Goal: Task Accomplishment & Management: Manage account settings

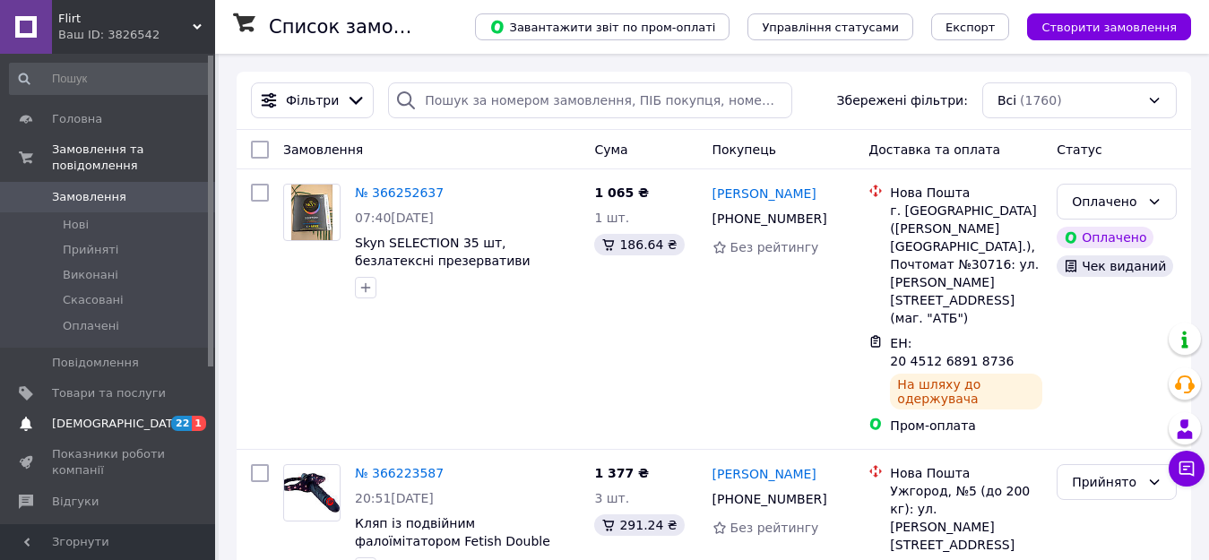
click at [100, 416] on span "[DEMOGRAPHIC_DATA]" at bounding box center [118, 424] width 133 height 16
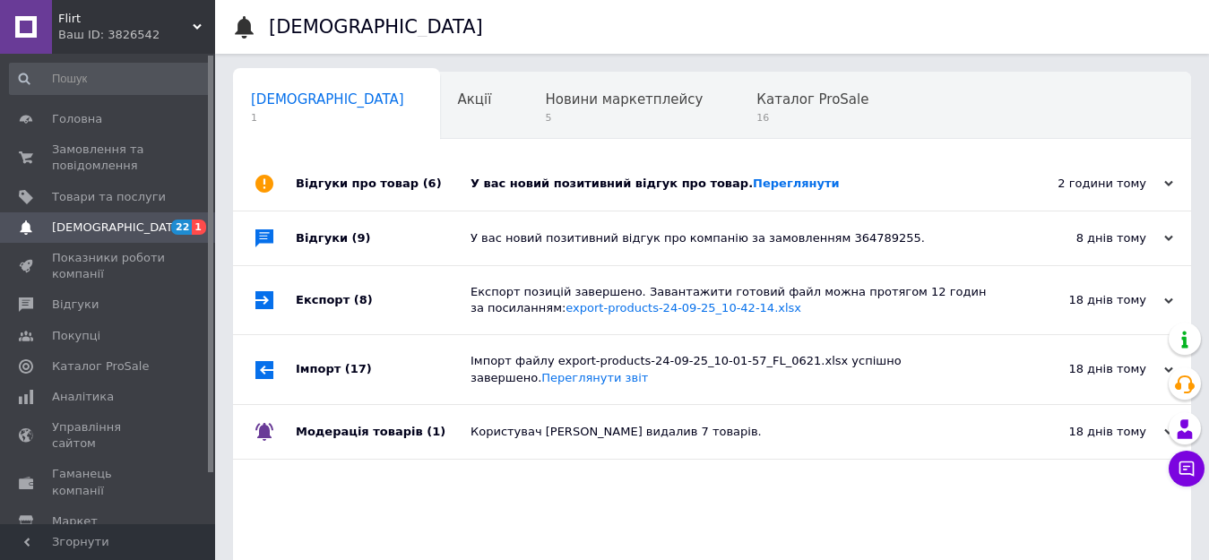
click at [550, 186] on div "У вас новий позитивний відгук про товар. Переглянути" at bounding box center [732, 184] width 523 height 16
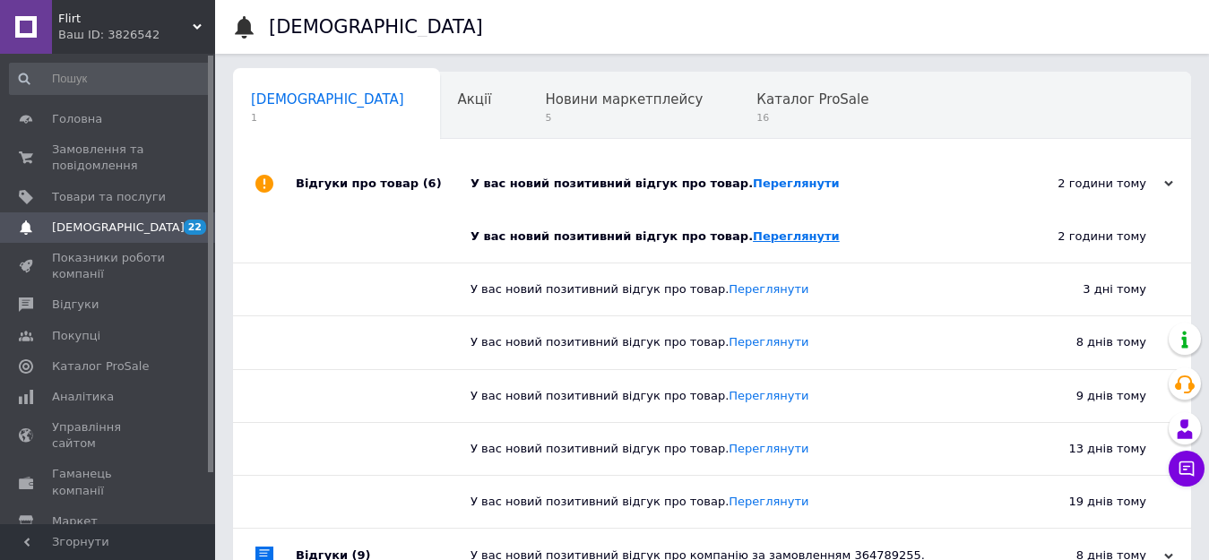
click at [550, 236] on link "Переглянути" at bounding box center [796, 235] width 87 height 13
click at [63, 158] on span "Замовлення та повідомлення" at bounding box center [109, 158] width 114 height 32
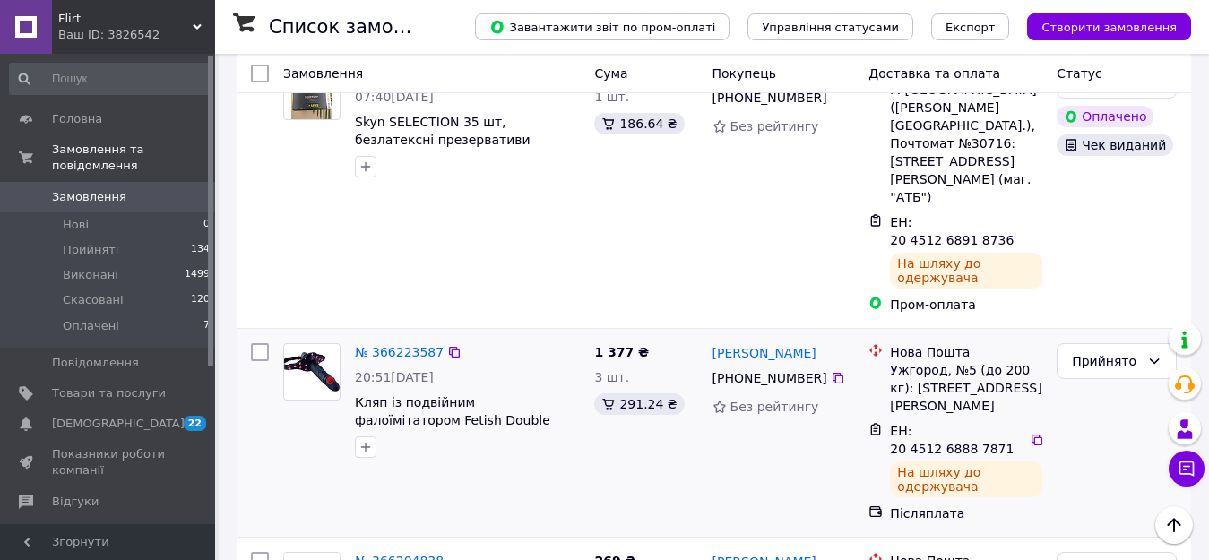
scroll to position [90, 0]
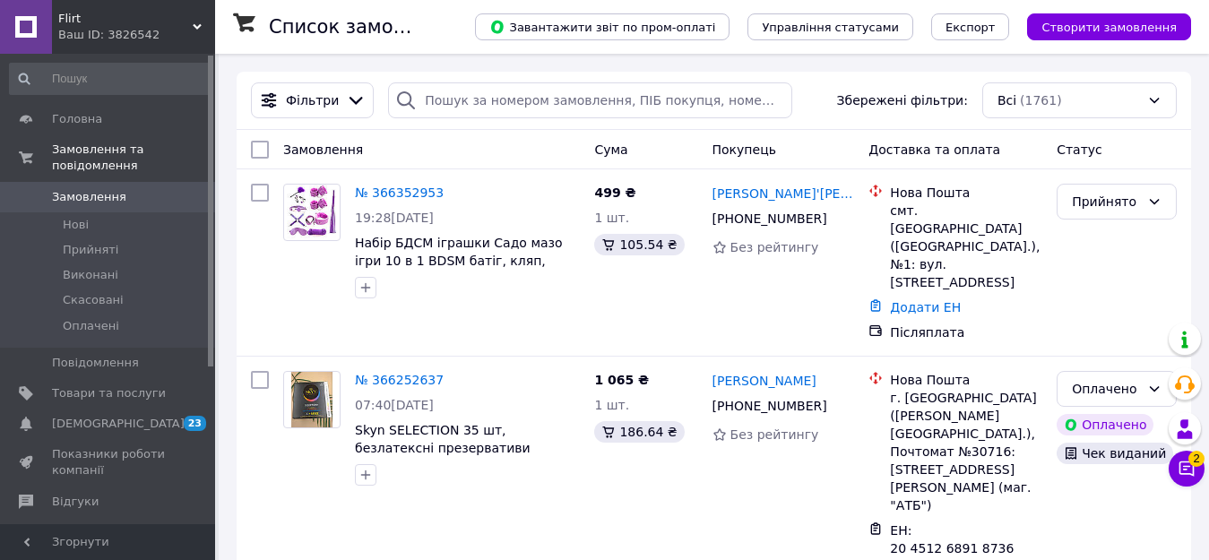
drag, startPoint x: 402, startPoint y: 194, endPoint x: 393, endPoint y: 203, distance: 13.3
click at [401, 194] on link "№ 366352953" at bounding box center [399, 193] width 89 height 14
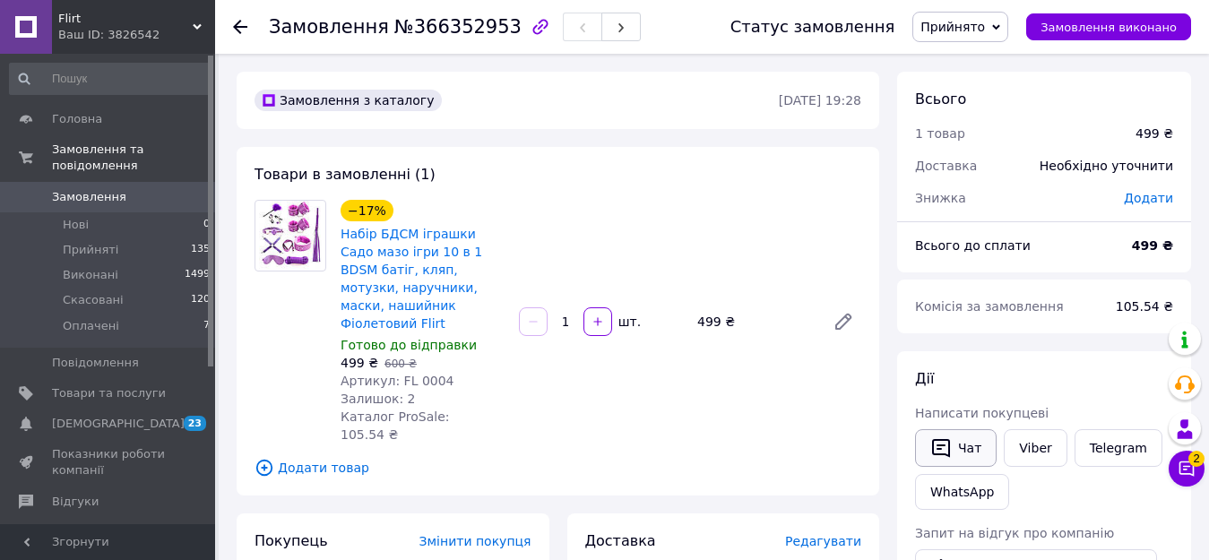
click at [550, 449] on button "Чат" at bounding box center [956, 448] width 82 height 38
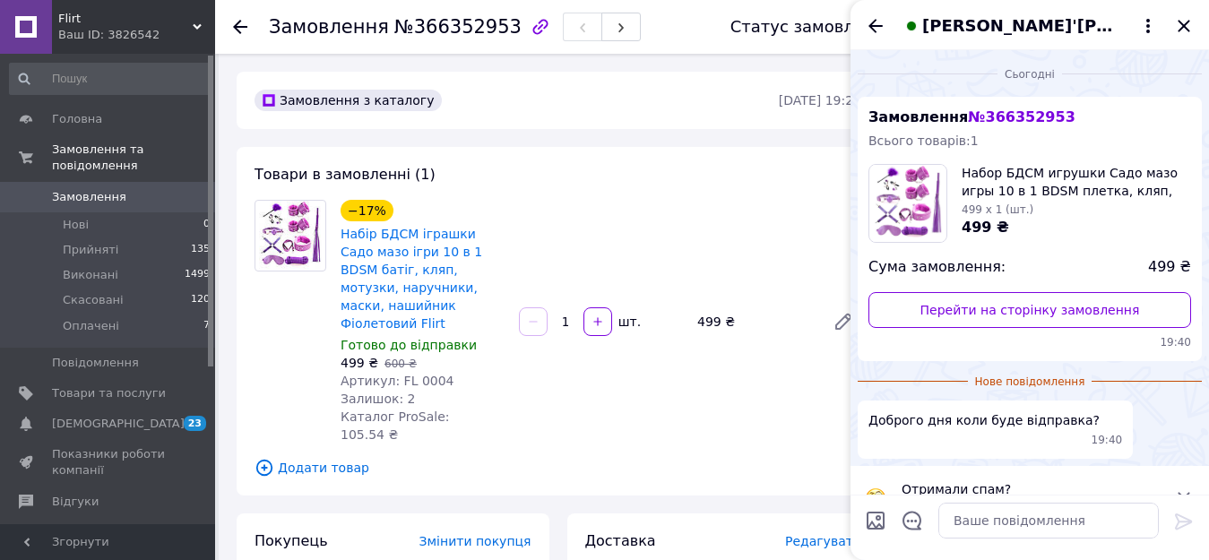
scroll to position [19, 0]
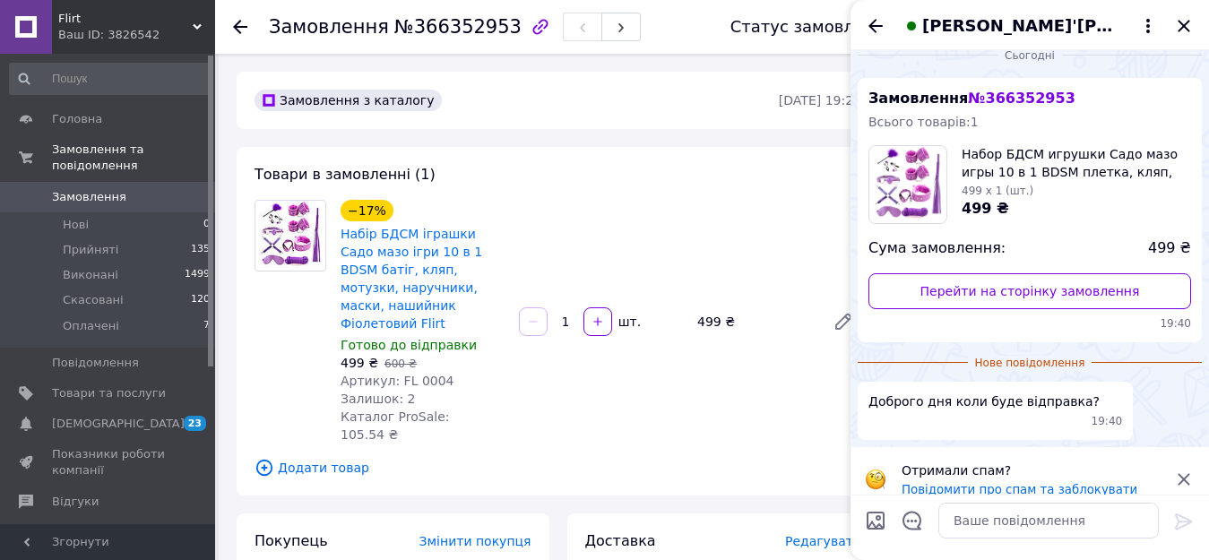
click at [550, 473] on icon at bounding box center [1184, 479] width 12 height 12
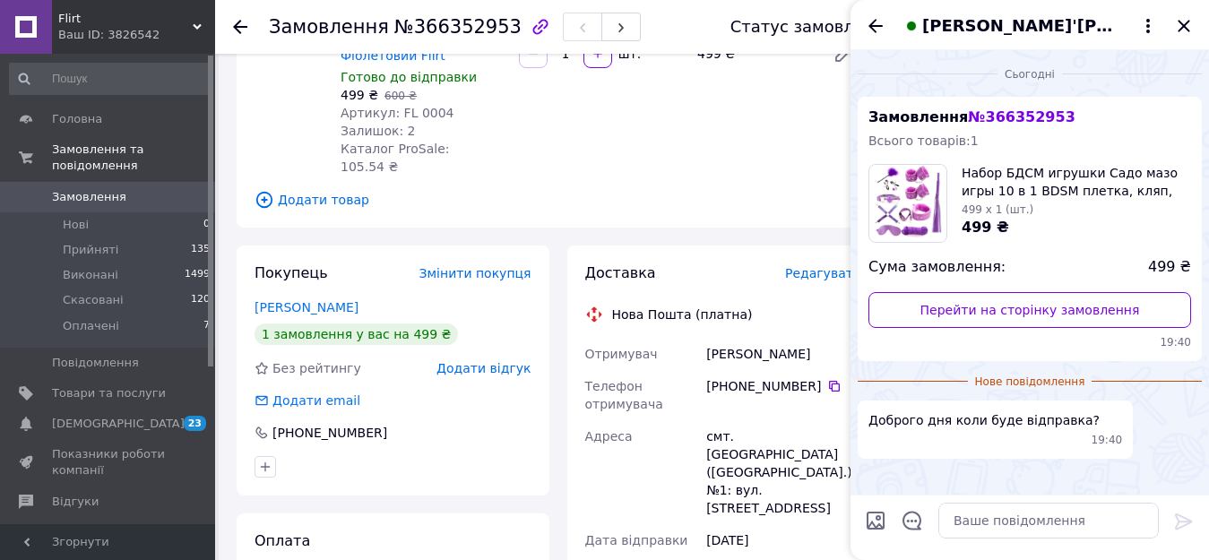
scroll to position [269, 0]
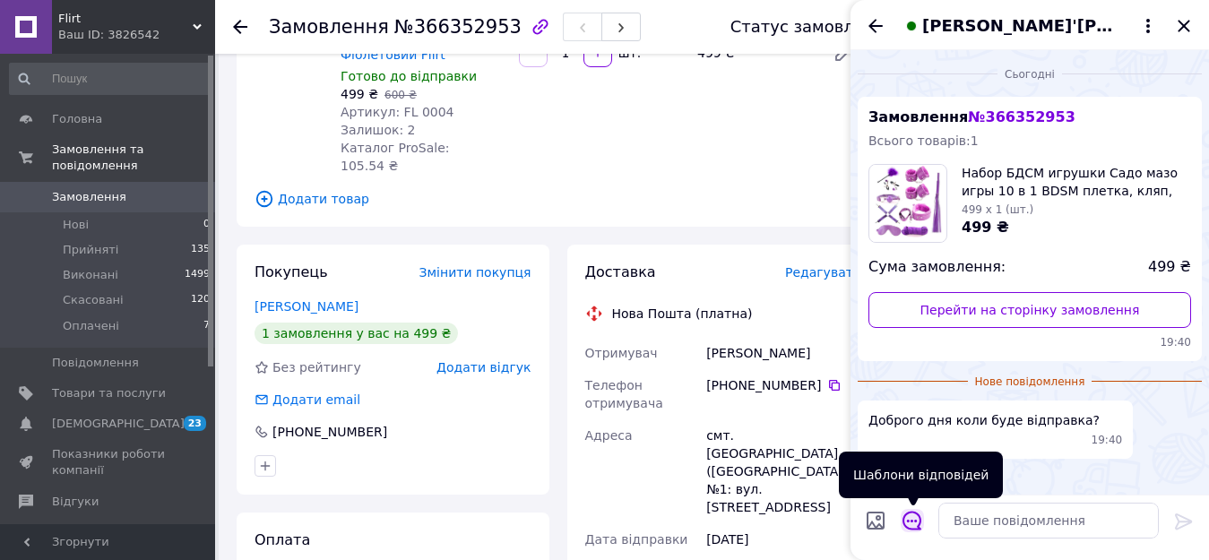
click at [550, 523] on icon "Відкрити шаблони відповідей" at bounding box center [913, 521] width 20 height 20
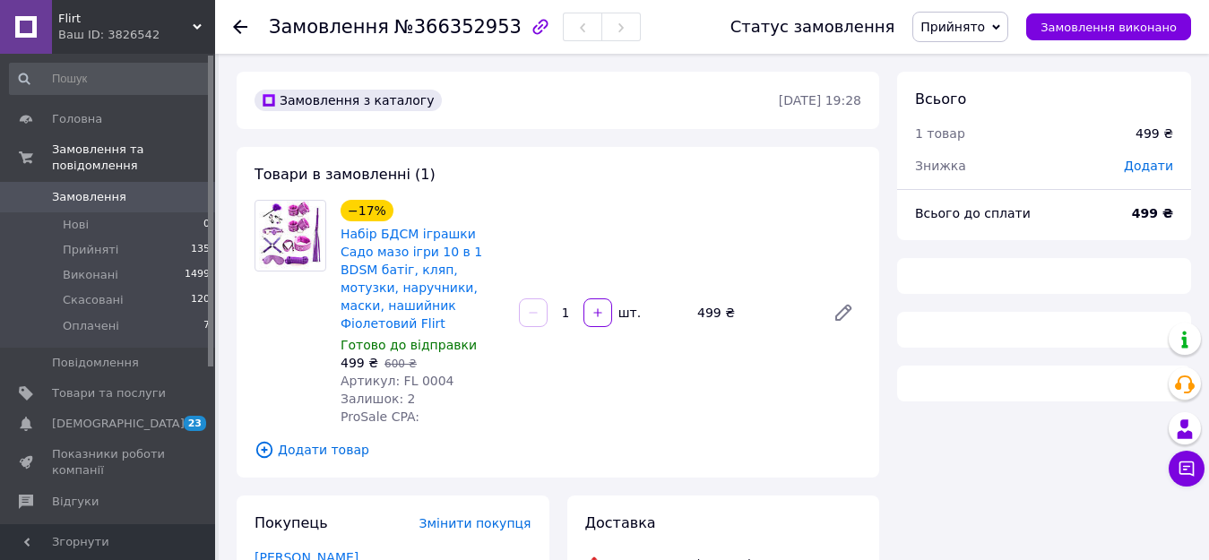
scroll to position [269, 0]
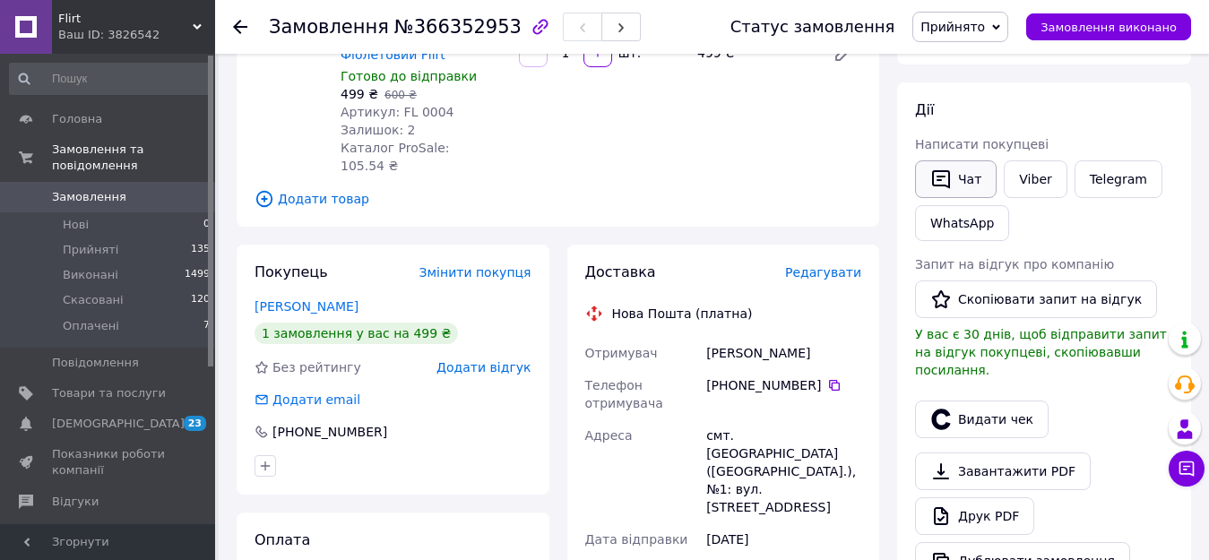
click at [963, 177] on button "Чат" at bounding box center [956, 179] width 82 height 38
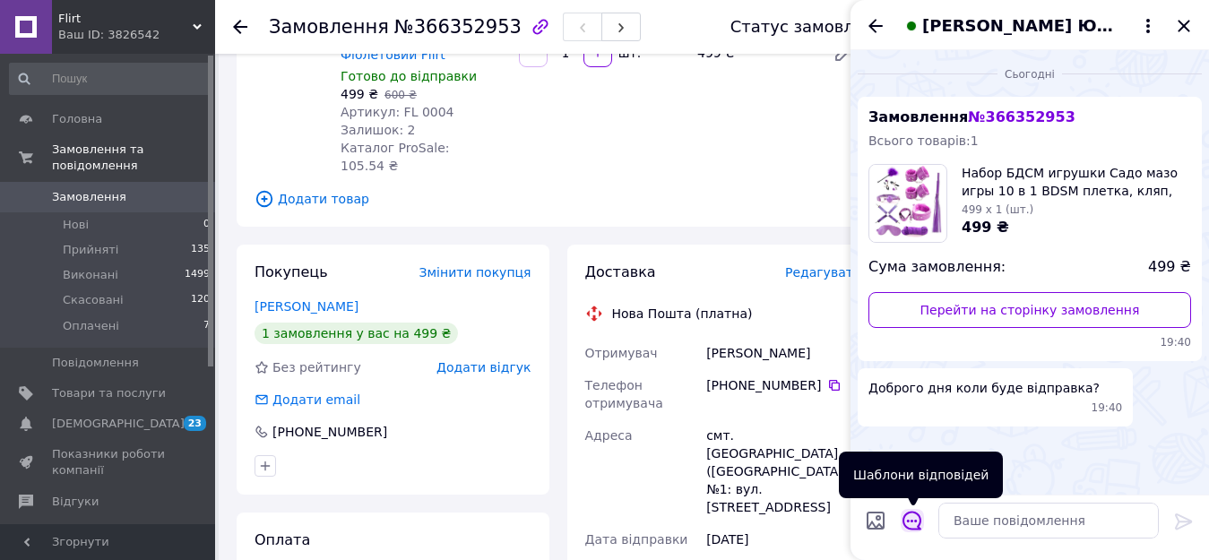
click at [911, 523] on icon "Відкрити шаблони відповідей" at bounding box center [913, 521] width 20 height 20
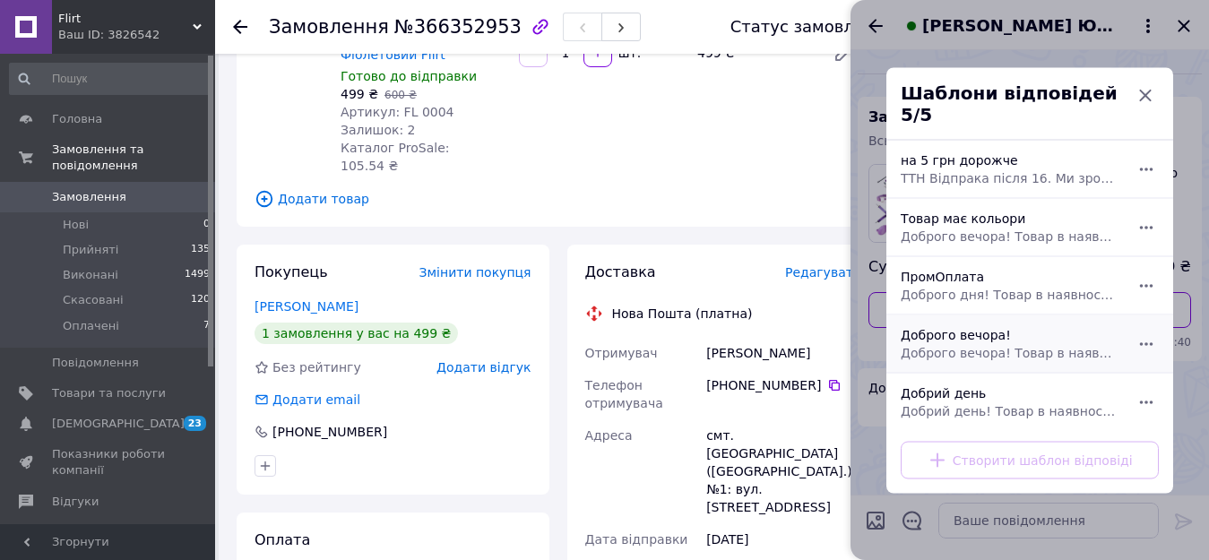
click at [951, 343] on span "Доброго вечора! Товар в наявності завтра відправимо. Спасибі за замовлення. Гар…" at bounding box center [1010, 352] width 219 height 18
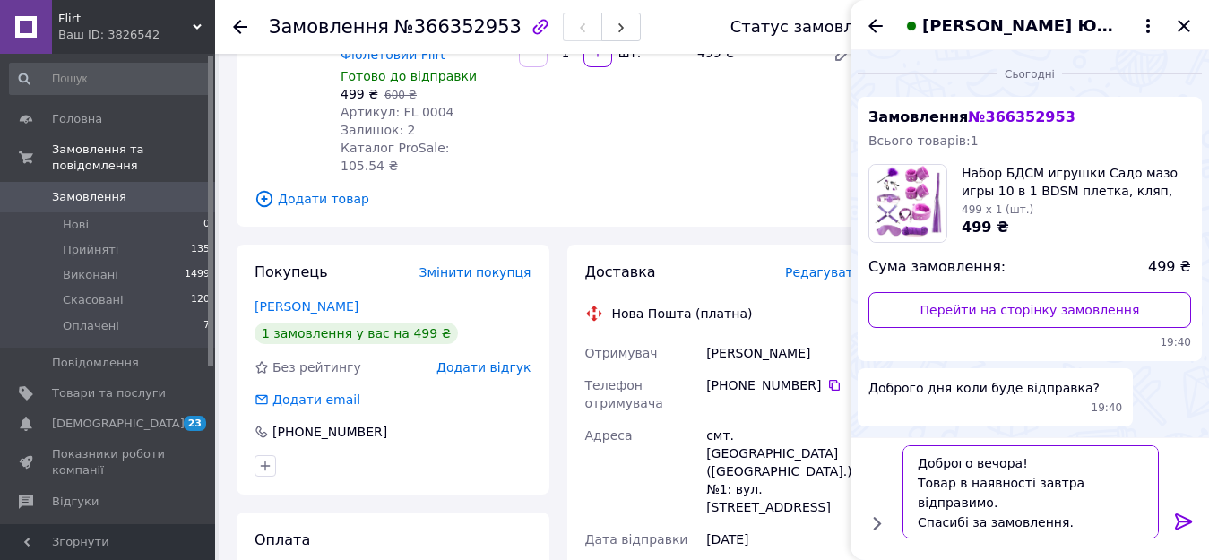
click at [1131, 484] on textarea "Доброго вечора! Товар в наявності завтра відправимо. Спасибі за замовлення. Гар…" at bounding box center [1031, 491] width 256 height 93
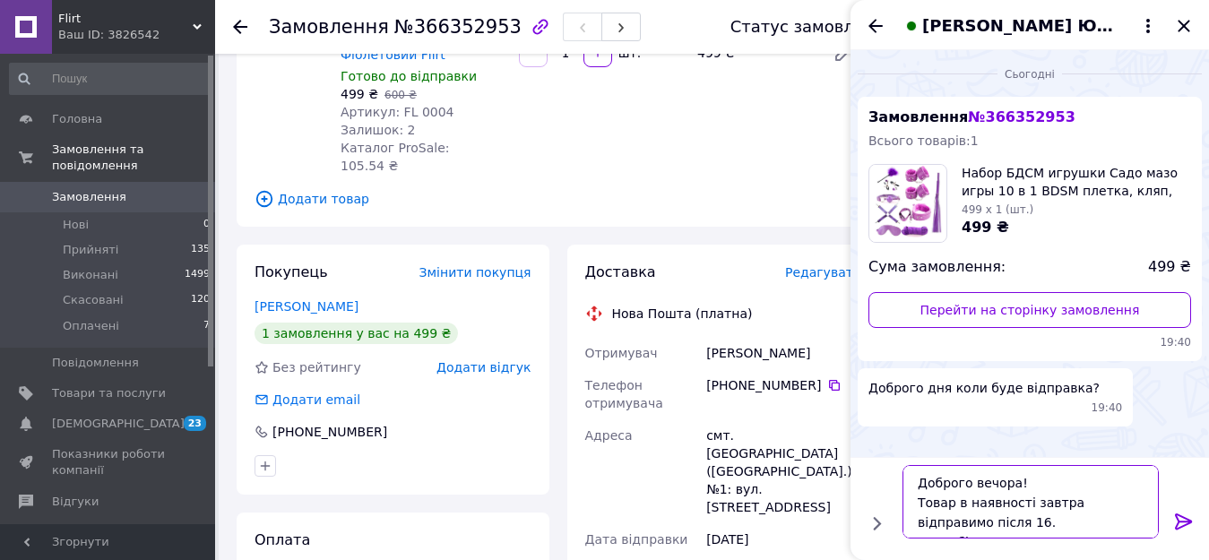
scroll to position [41, 0]
type textarea "Доброго вечора! Товар в наявності завтра відправимо після 16. Спасибі за замовл…"
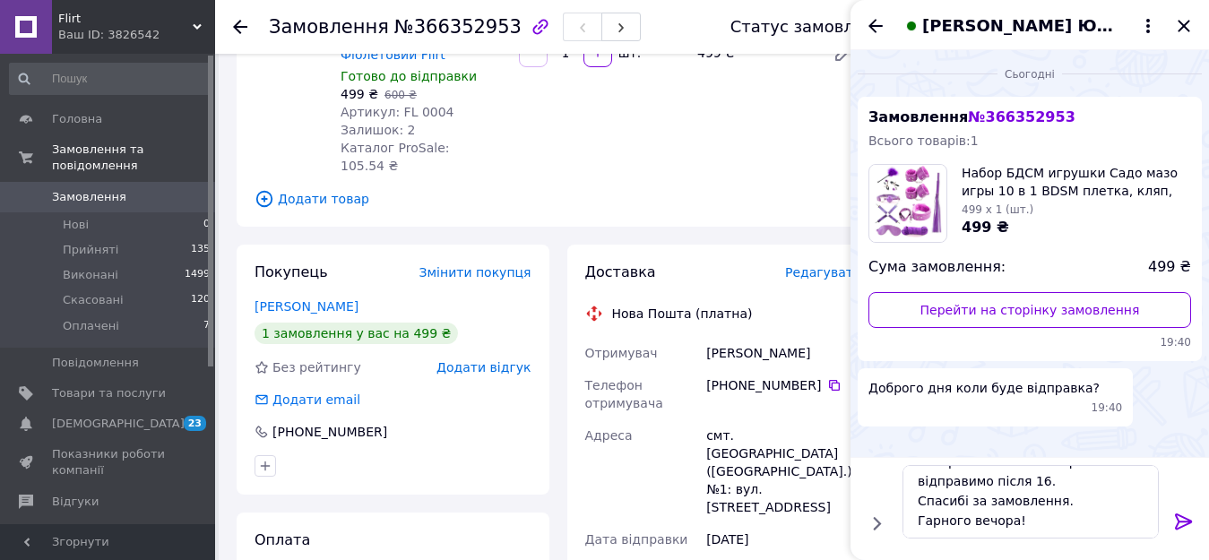
click at [1179, 514] on icon at bounding box center [1183, 522] width 17 height 16
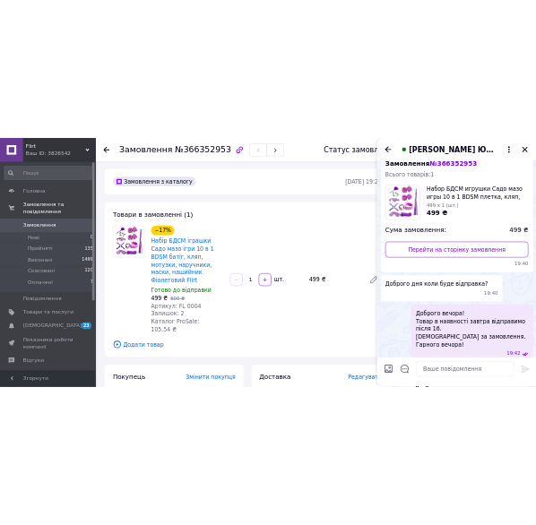
scroll to position [0, 0]
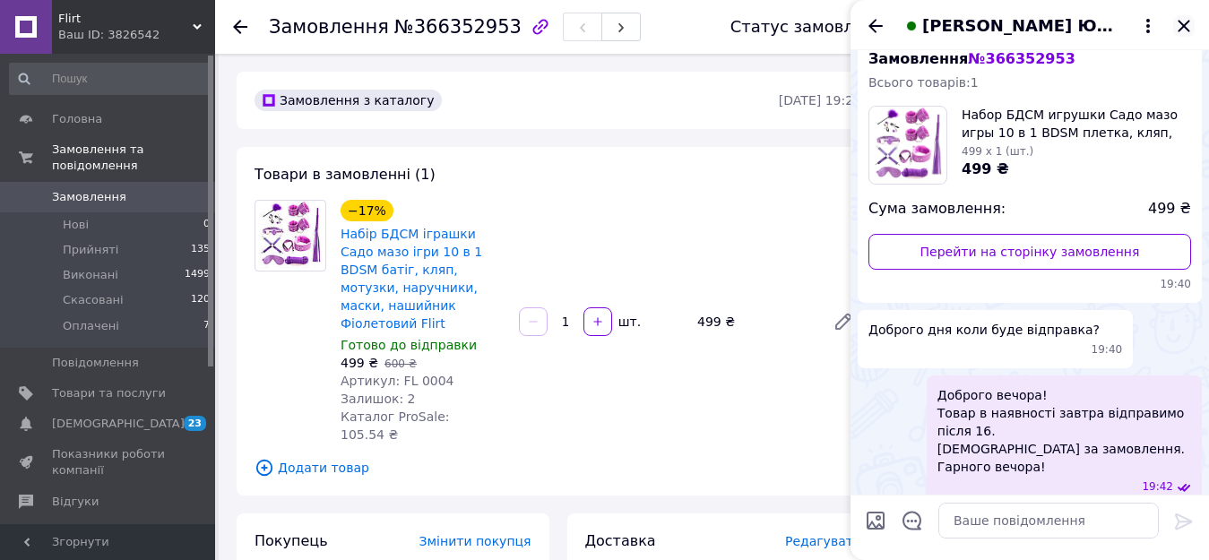
click at [1185, 22] on icon "Закрити" at bounding box center [1184, 26] width 22 height 22
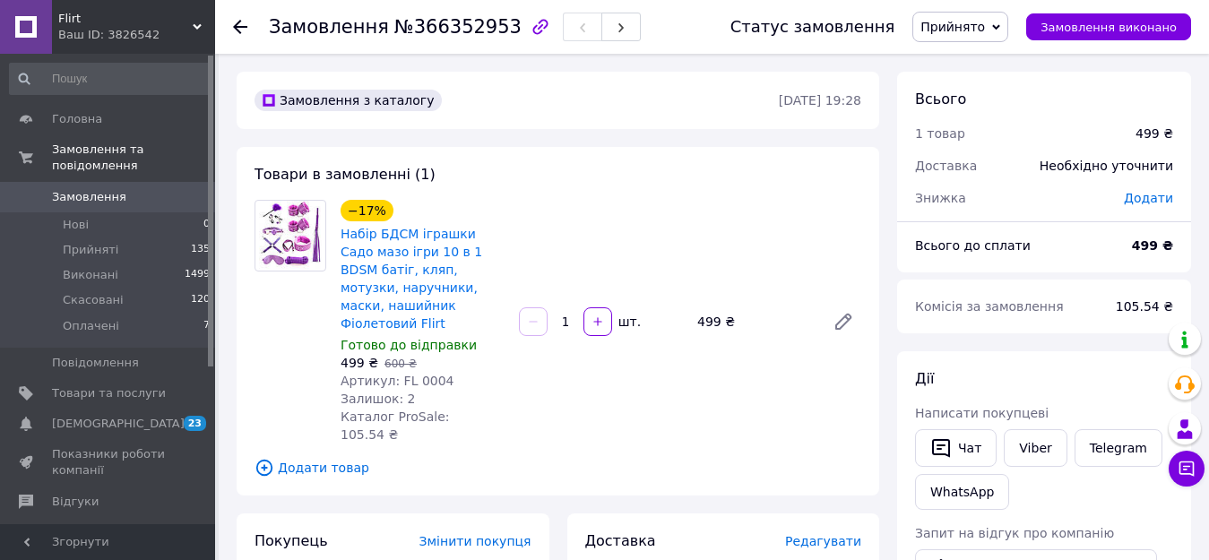
click at [83, 189] on span "Замовлення" at bounding box center [89, 197] width 74 height 16
